Goal: Obtain resource: Download file/media

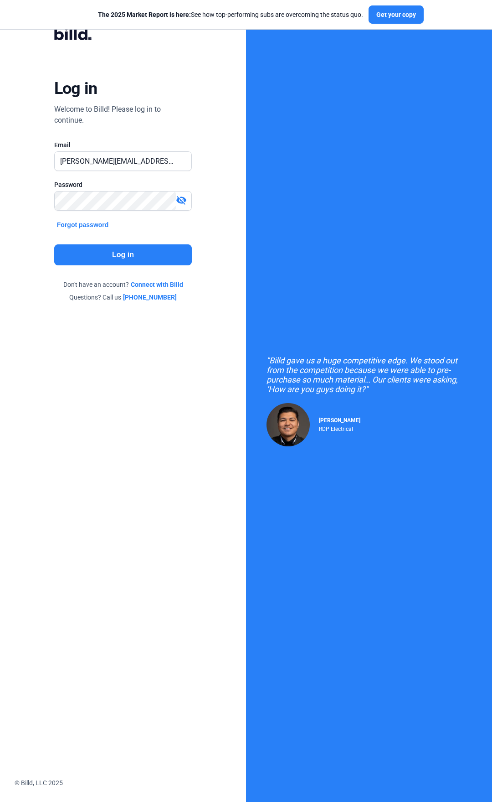
click at [121, 258] on button "Log in" at bounding box center [123, 254] width 138 height 21
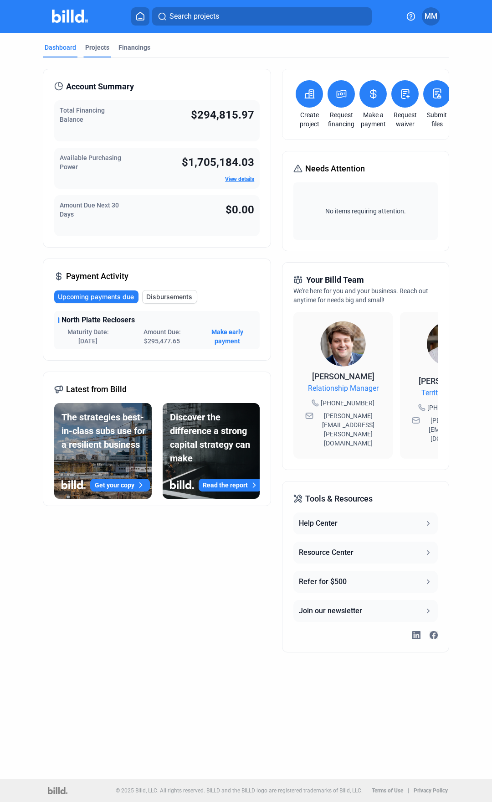
click at [97, 46] on div "Projects" at bounding box center [97, 47] width 24 height 9
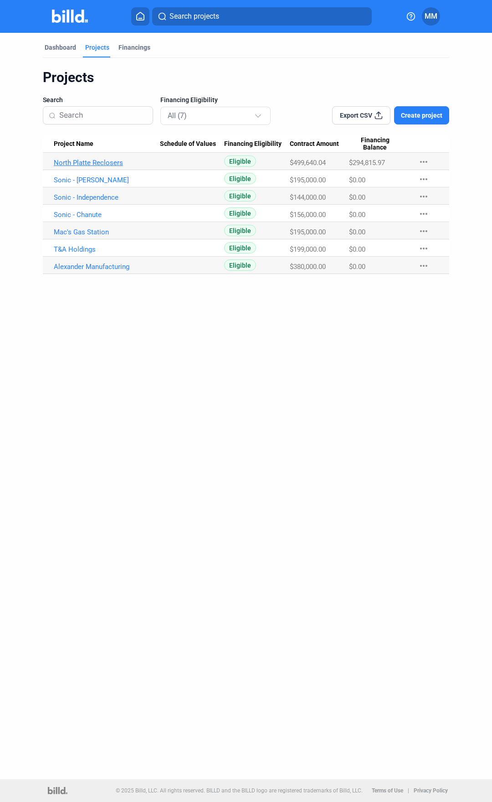
click at [102, 163] on link "North Platte Reclosers" at bounding box center [107, 163] width 106 height 8
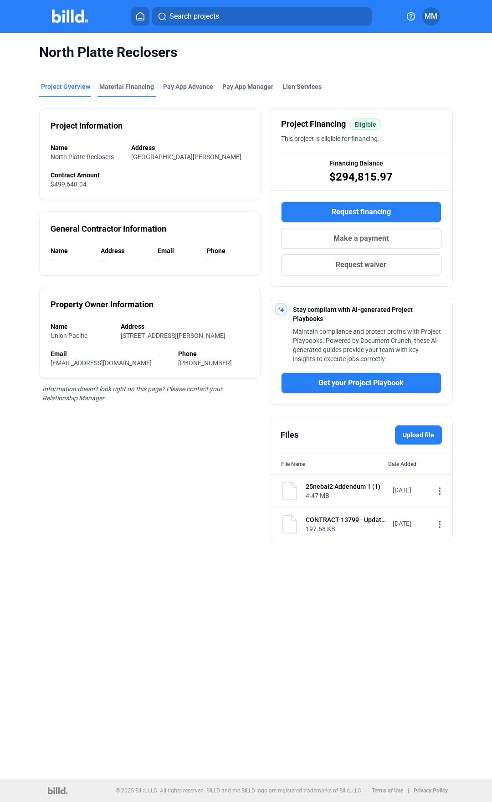
click at [125, 87] on div "Material Financing" at bounding box center [126, 86] width 55 height 9
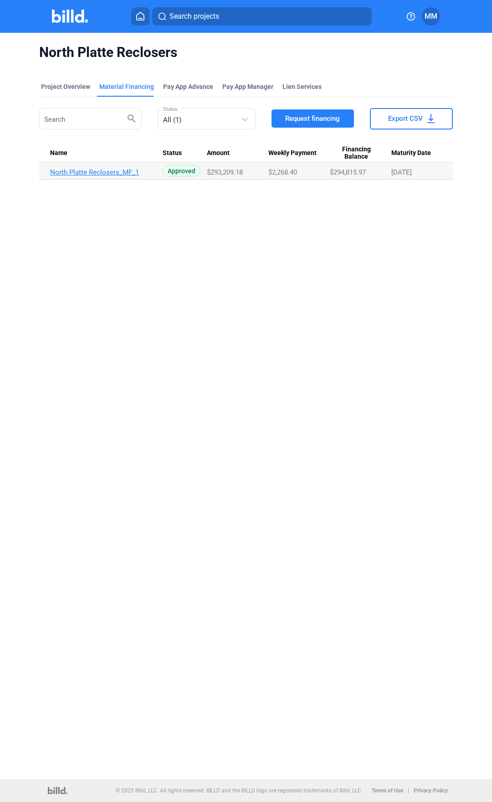
click at [104, 171] on link "North Platte Reclosers_MF_1" at bounding box center [103, 172] width 106 height 8
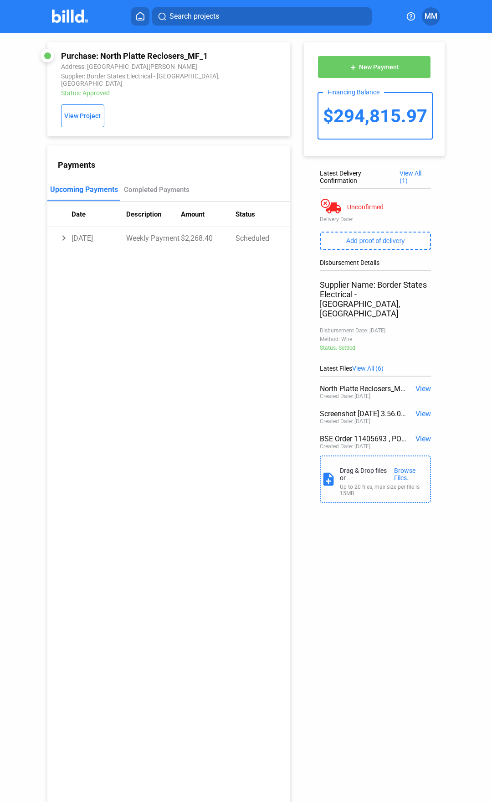
click at [419, 434] on span "View" at bounding box center [423, 438] width 15 height 9
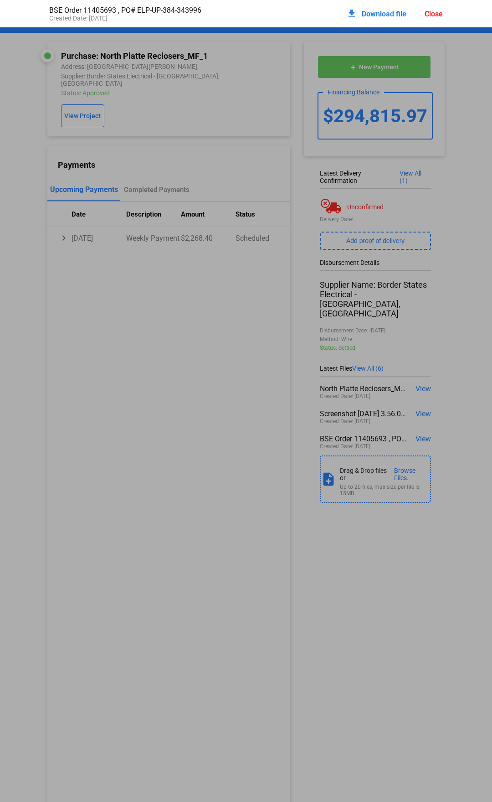
scroll to position [5, 0]
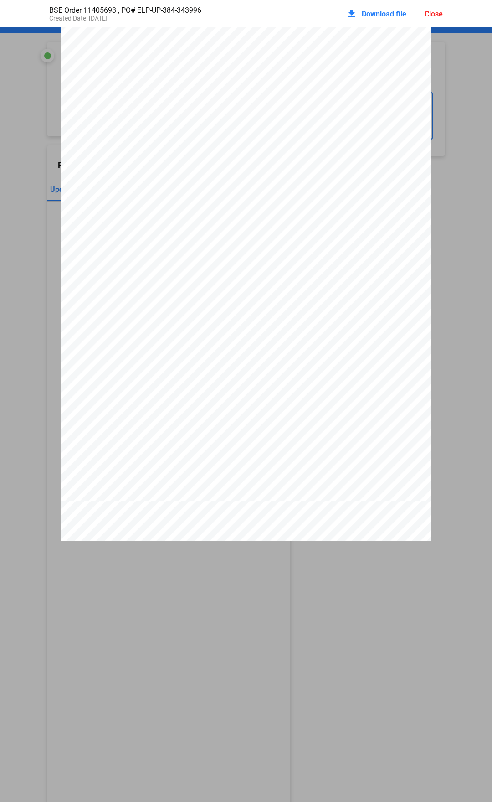
click at [380, 15] on span "Download file" at bounding box center [384, 14] width 45 height 9
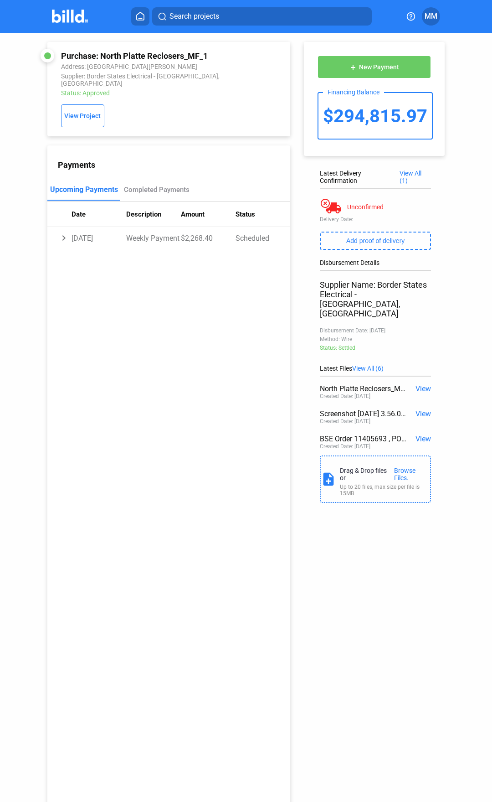
click at [421, 434] on span "View" at bounding box center [423, 438] width 15 height 9
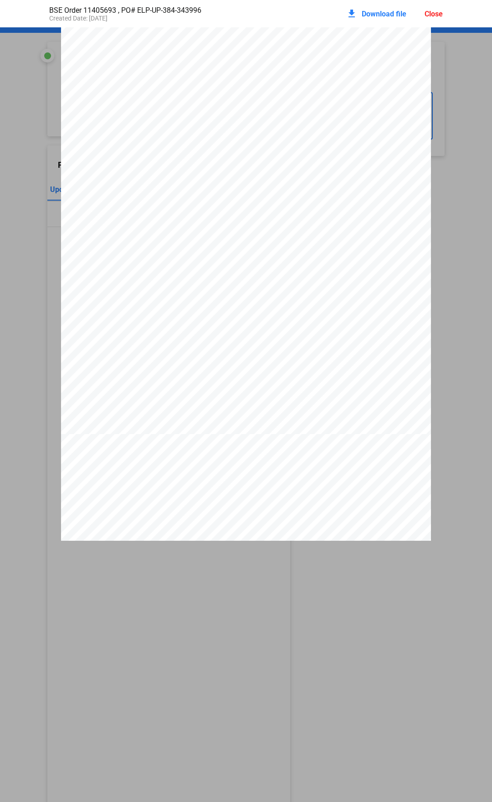
scroll to position [0, 0]
click at [351, 13] on mat-icon "download" at bounding box center [351, 13] width 11 height 11
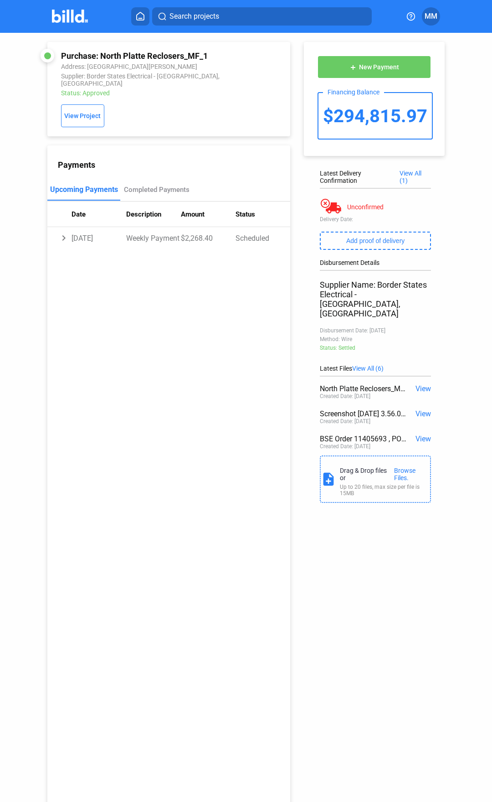
click at [424, 434] on span "View" at bounding box center [423, 438] width 15 height 9
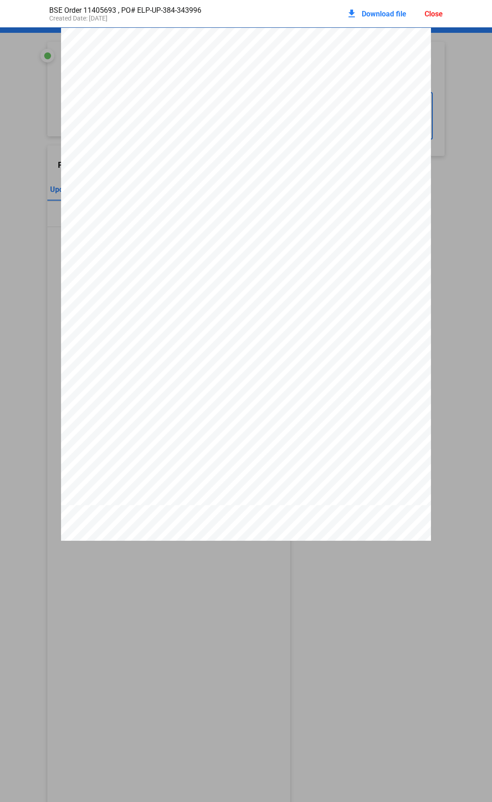
scroll to position [31, 0]
click at [434, 12] on div "Close" at bounding box center [434, 14] width 18 height 9
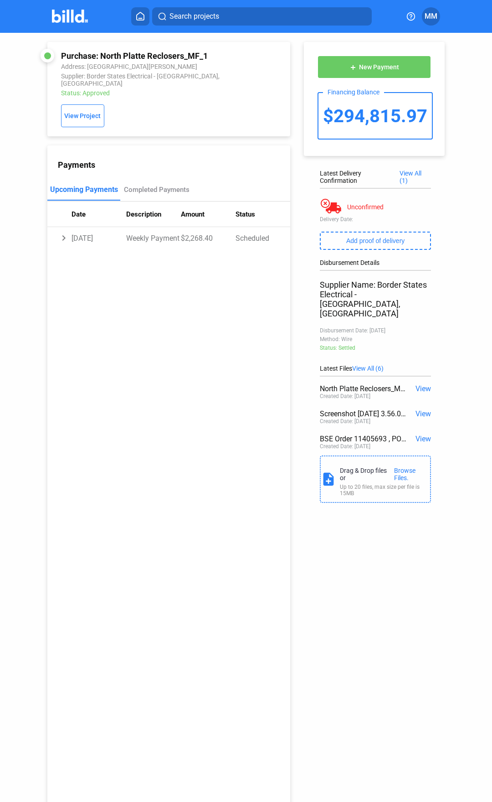
click at [422, 409] on span "View" at bounding box center [423, 413] width 15 height 9
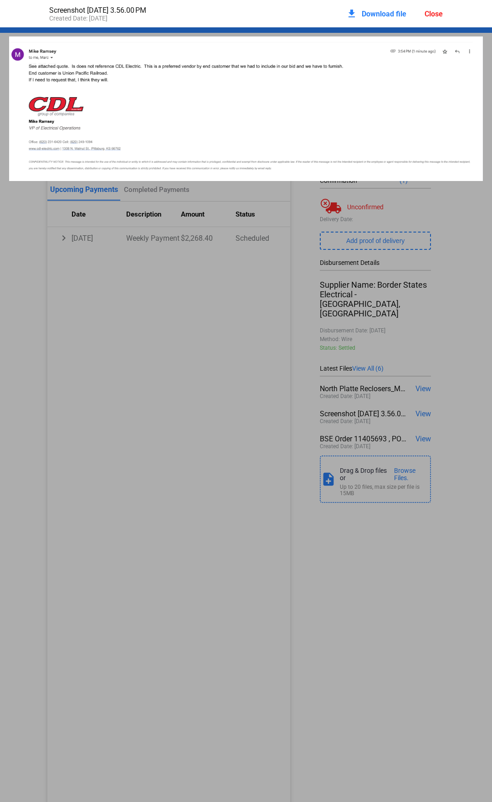
click at [422, 374] on div at bounding box center [246, 347] width 492 height 641
click at [433, 11] on div "Close" at bounding box center [434, 14] width 18 height 9
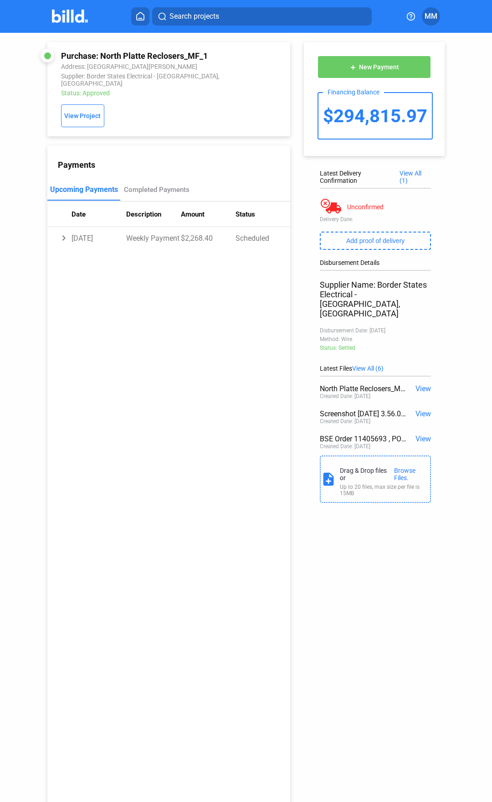
click at [420, 384] on span "View" at bounding box center [423, 388] width 15 height 9
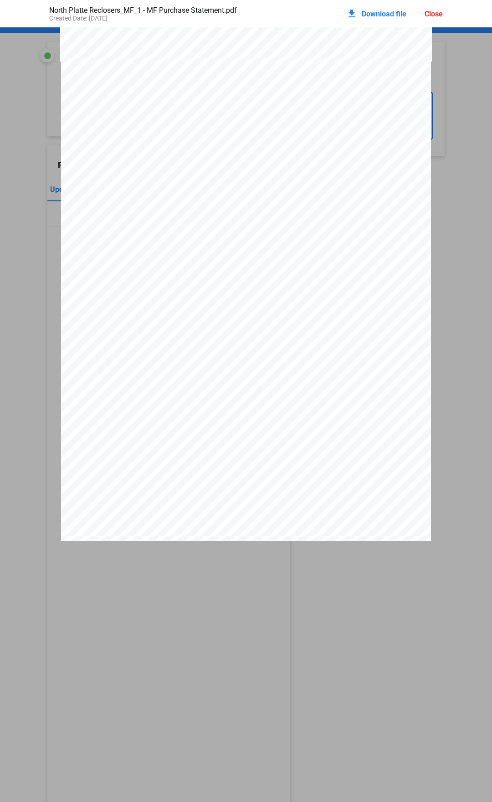
scroll to position [1411, 0]
click at [365, 12] on span "Download file" at bounding box center [384, 14] width 45 height 9
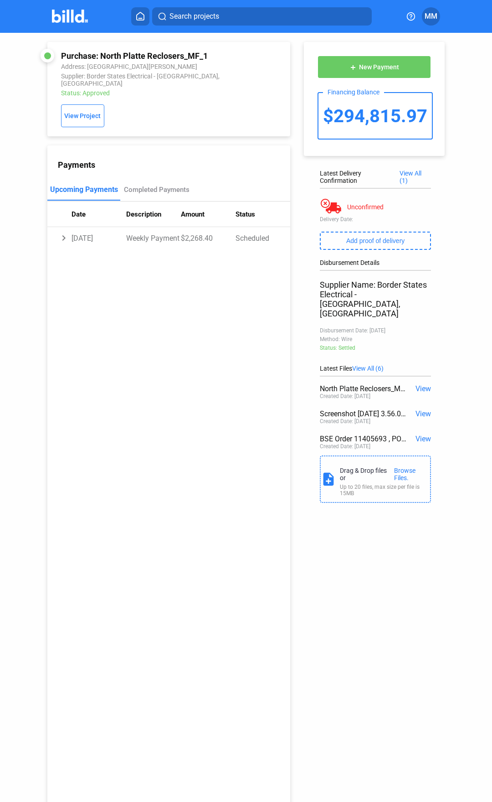
click at [417, 434] on span "View" at bounding box center [423, 438] width 15 height 9
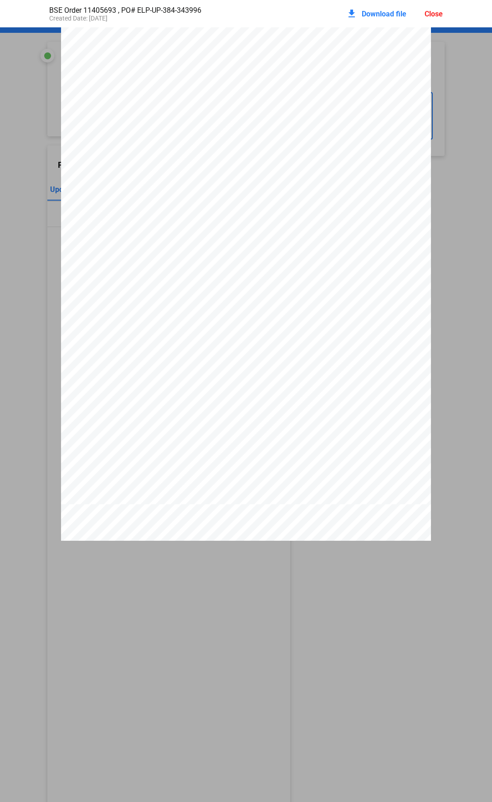
scroll to position [0, 0]
click at [435, 10] on div "Close" at bounding box center [434, 14] width 18 height 9
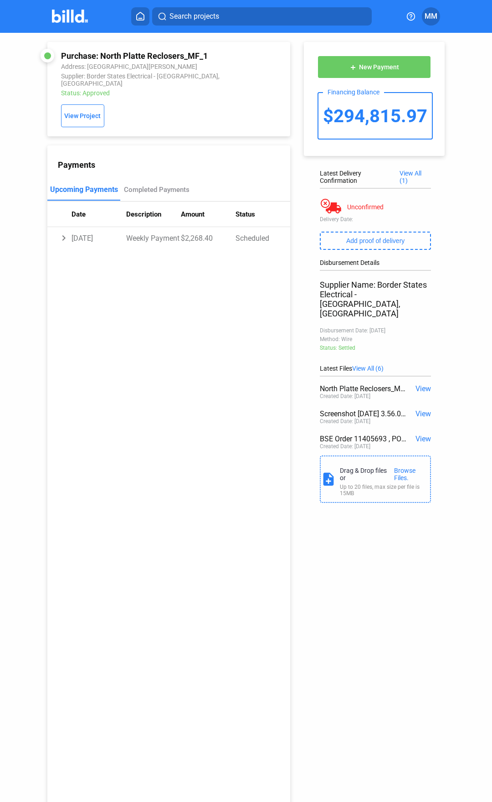
click at [69, 16] on img at bounding box center [70, 16] width 36 height 13
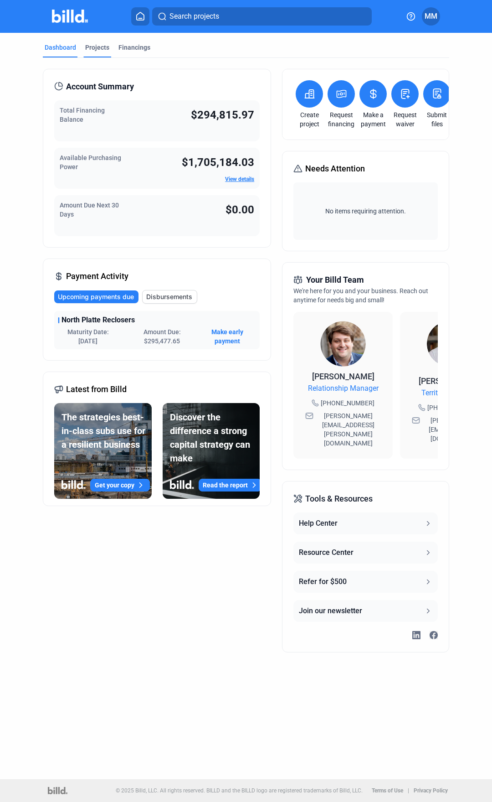
click at [97, 46] on div "Projects" at bounding box center [97, 47] width 24 height 9
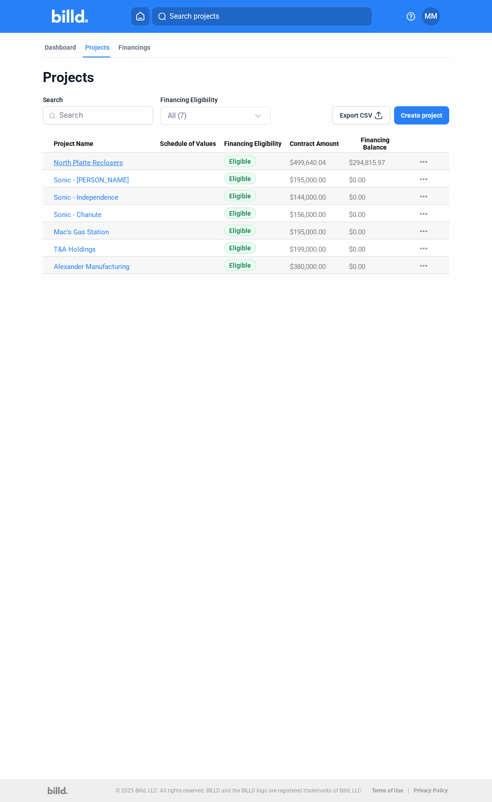
click at [99, 160] on link "North Platte Reclosers" at bounding box center [107, 163] width 106 height 8
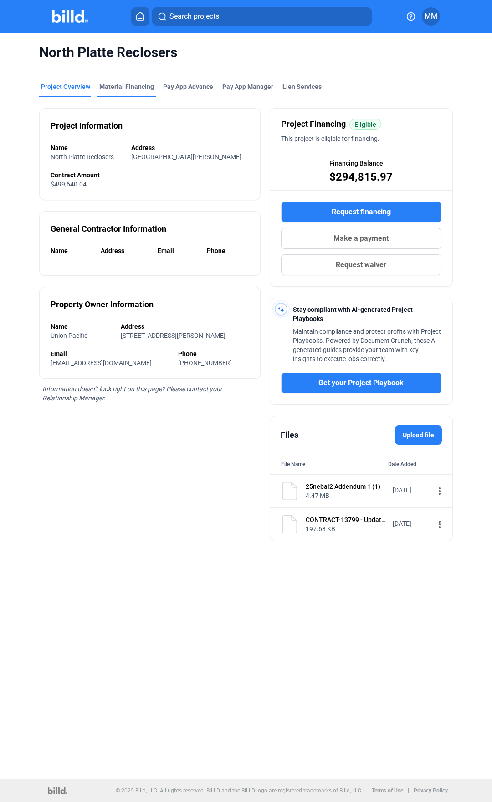
click at [127, 70] on div "North Platte Reclosers" at bounding box center [245, 52] width 413 height 39
click at [129, 85] on div "Material Financing" at bounding box center [126, 86] width 55 height 9
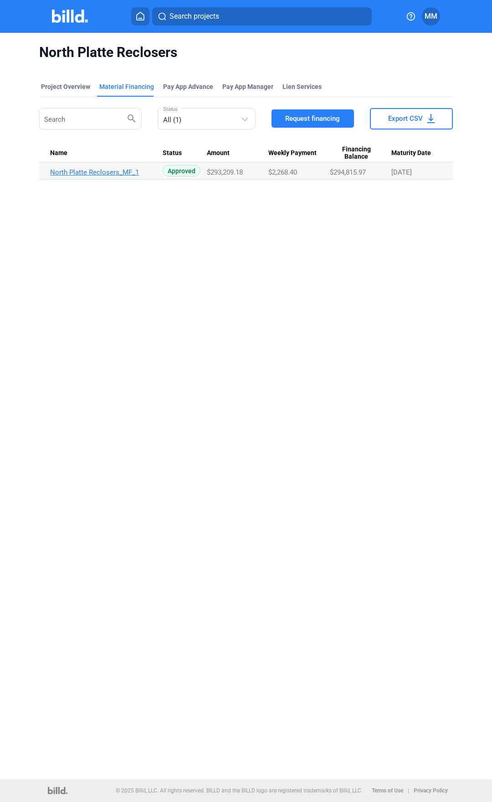
click at [118, 172] on link "North Platte Reclosers_MF_1" at bounding box center [103, 172] width 106 height 8
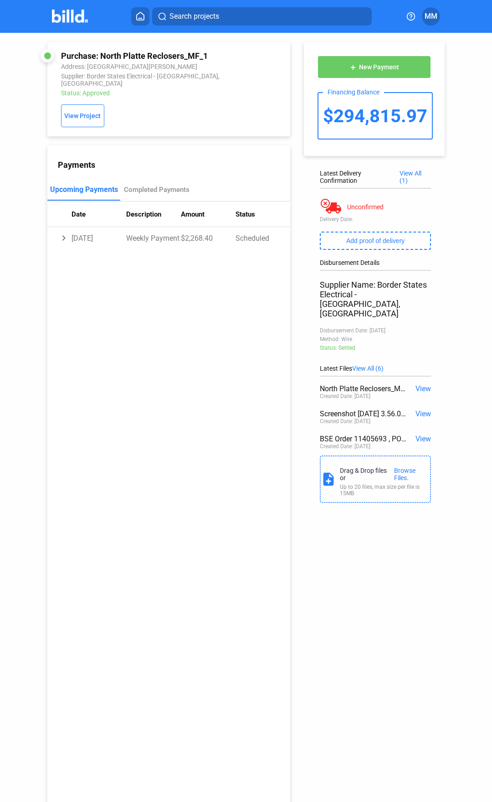
click at [422, 434] on span "View" at bounding box center [423, 438] width 15 height 9
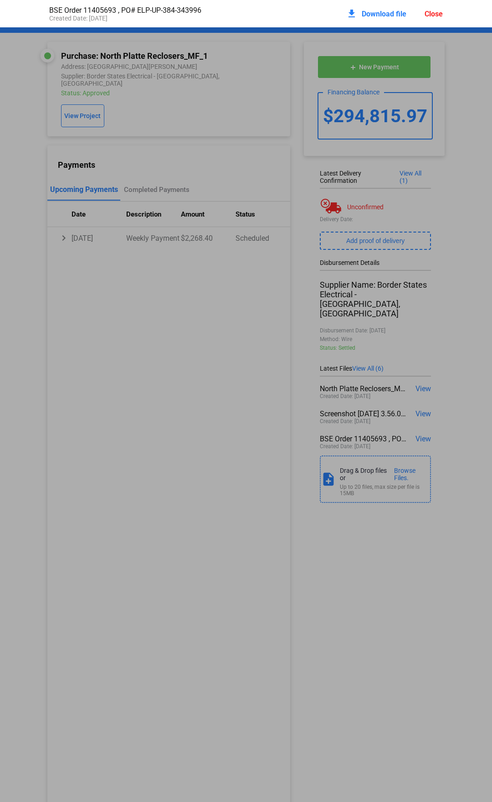
scroll to position [5, 0]
